Goal: Task Accomplishment & Management: Use online tool/utility

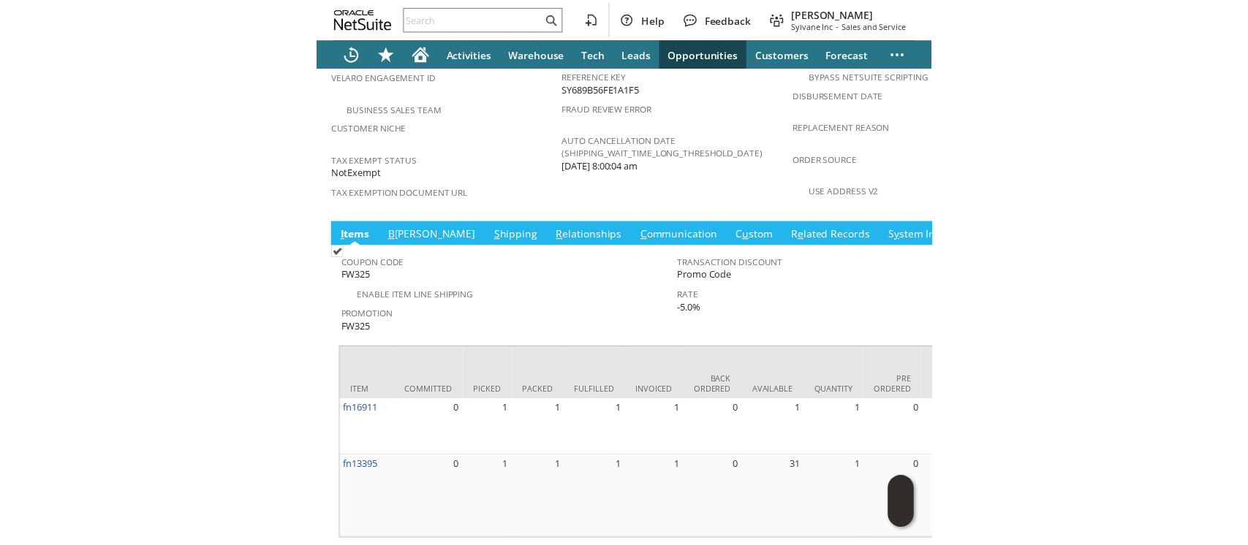
scroll to position [1001, 0]
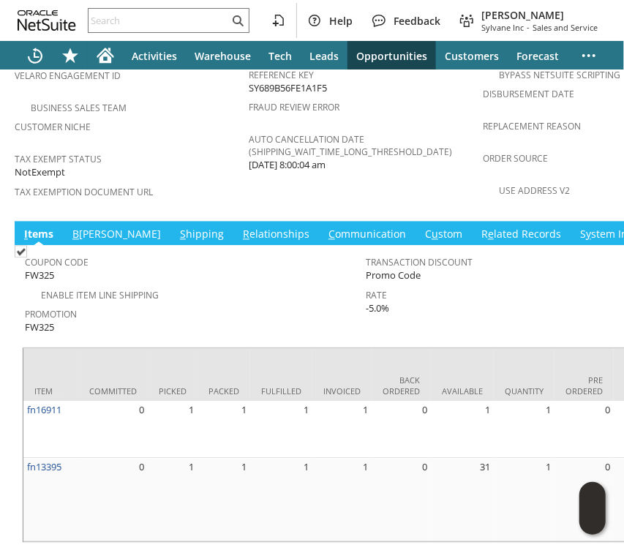
click at [85, 227] on link "B illing" at bounding box center [117, 235] width 96 height 16
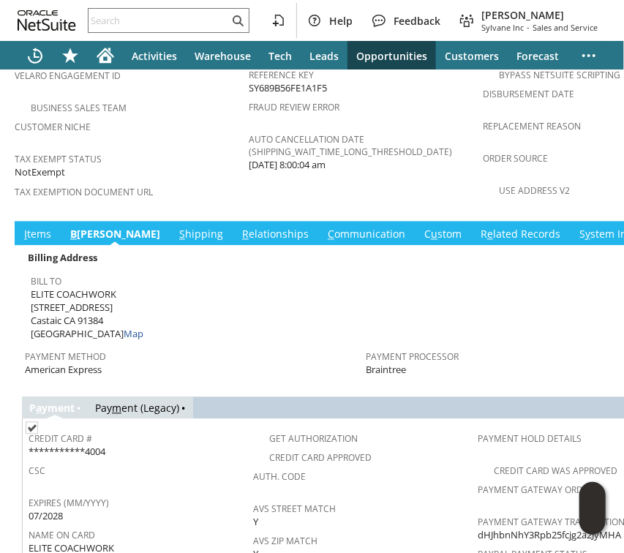
click at [175, 227] on link "S hipping" at bounding box center [200, 235] width 51 height 16
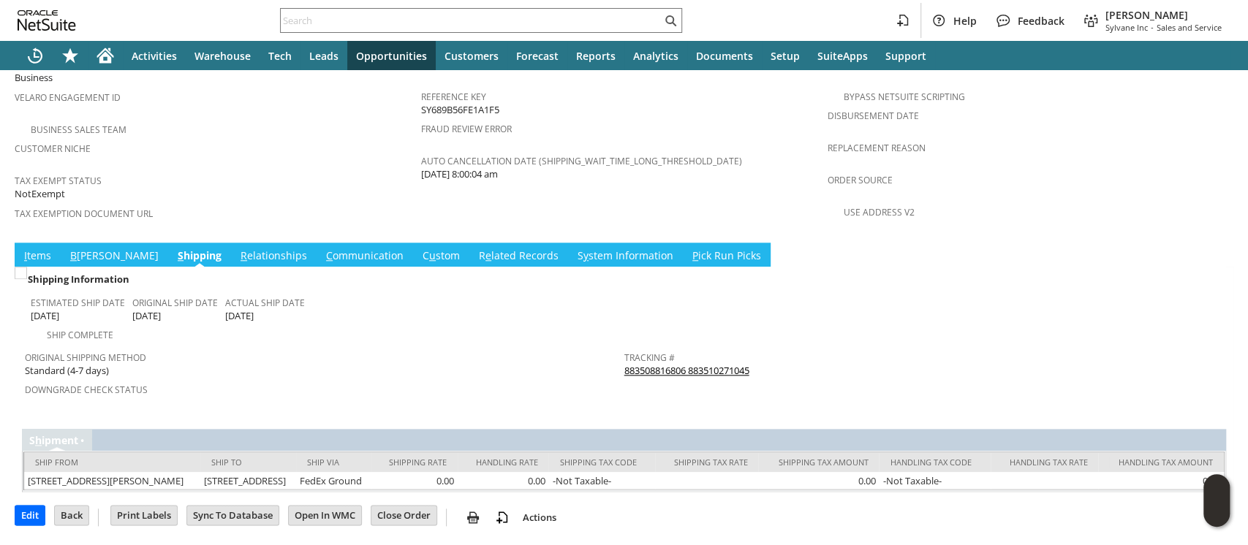
scroll to position [931, 0]
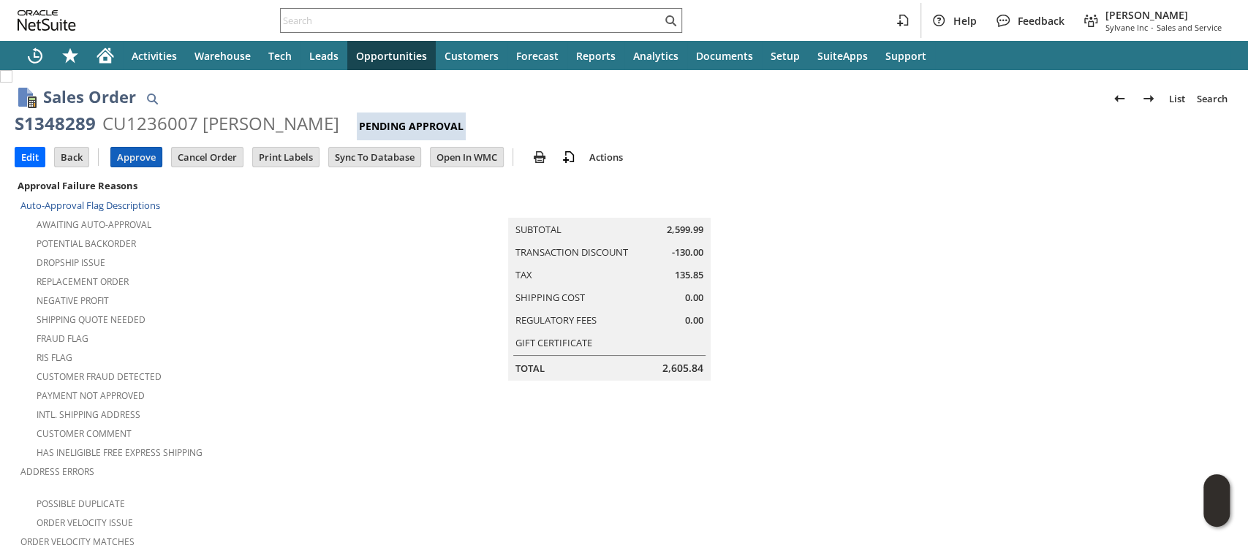
click at [149, 154] on input "Approve" at bounding box center [136, 157] width 50 height 19
click at [135, 152] on input "Approve" at bounding box center [136, 157] width 50 height 19
